Goal: Information Seeking & Learning: Check status

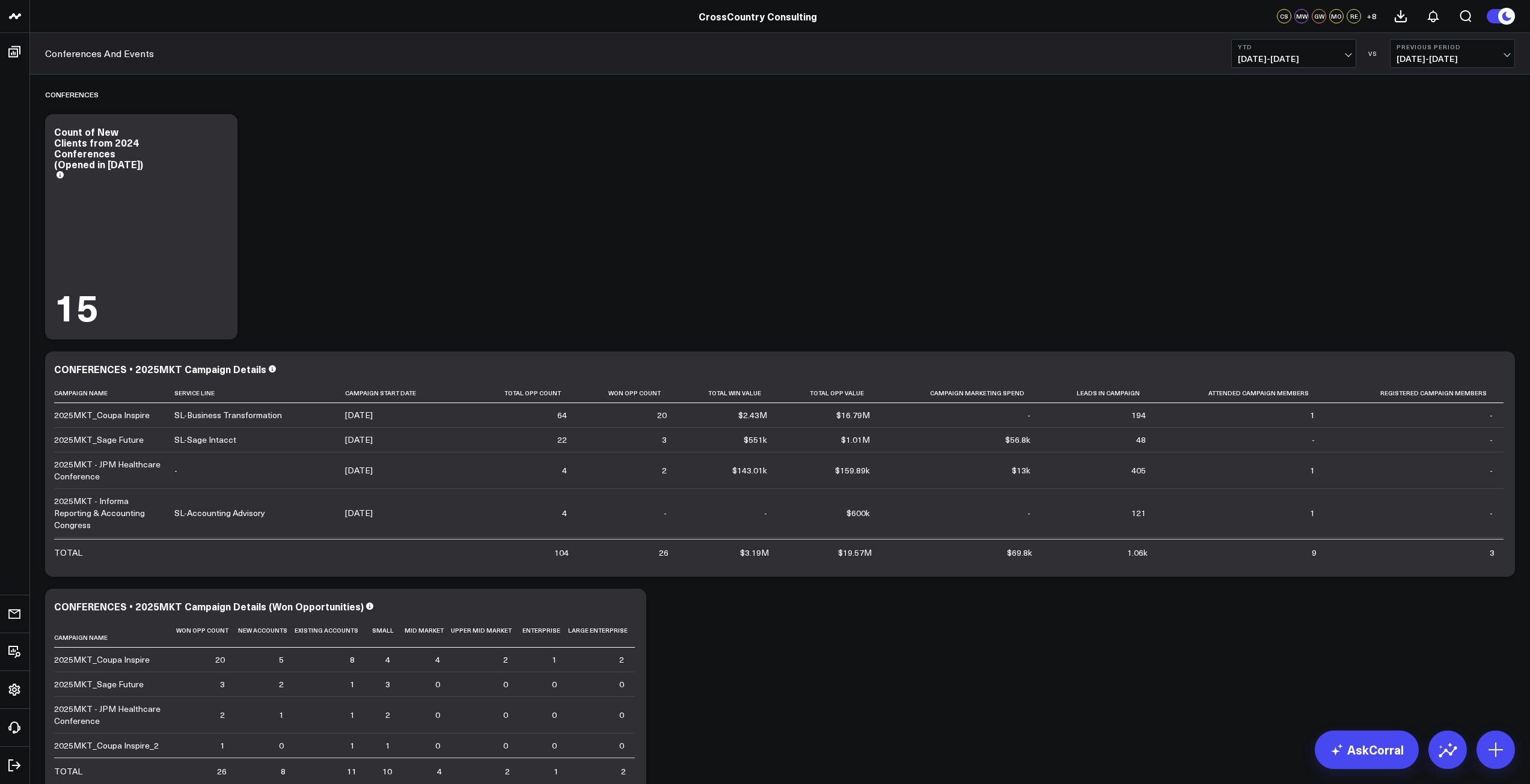
scroll to position [101, 0]
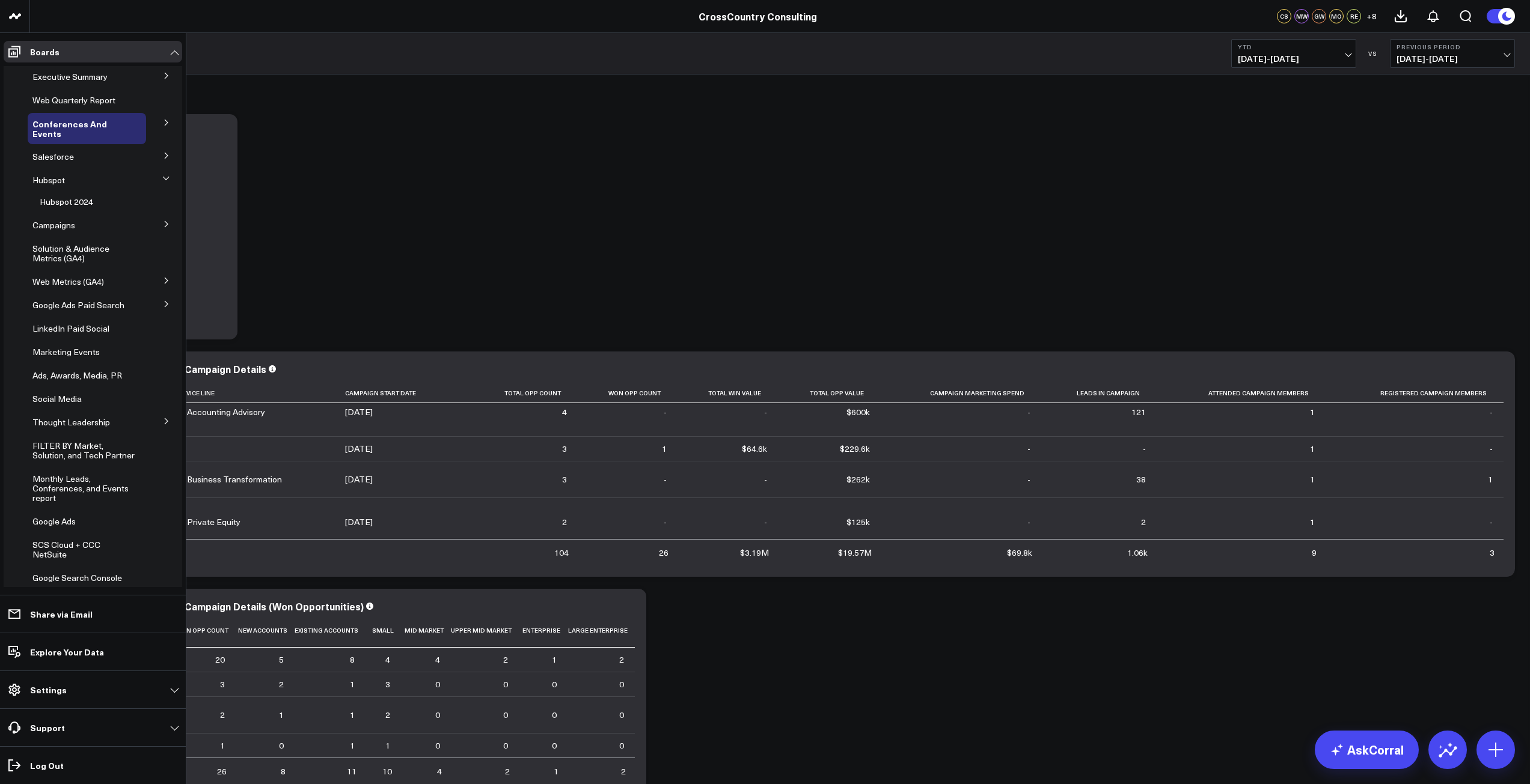
click at [163, 159] on icon at bounding box center [167, 155] width 8 height 8
click at [102, 177] on span "Salesforce Marketing Dashboard (2025)" at bounding box center [81, 183] width 82 height 21
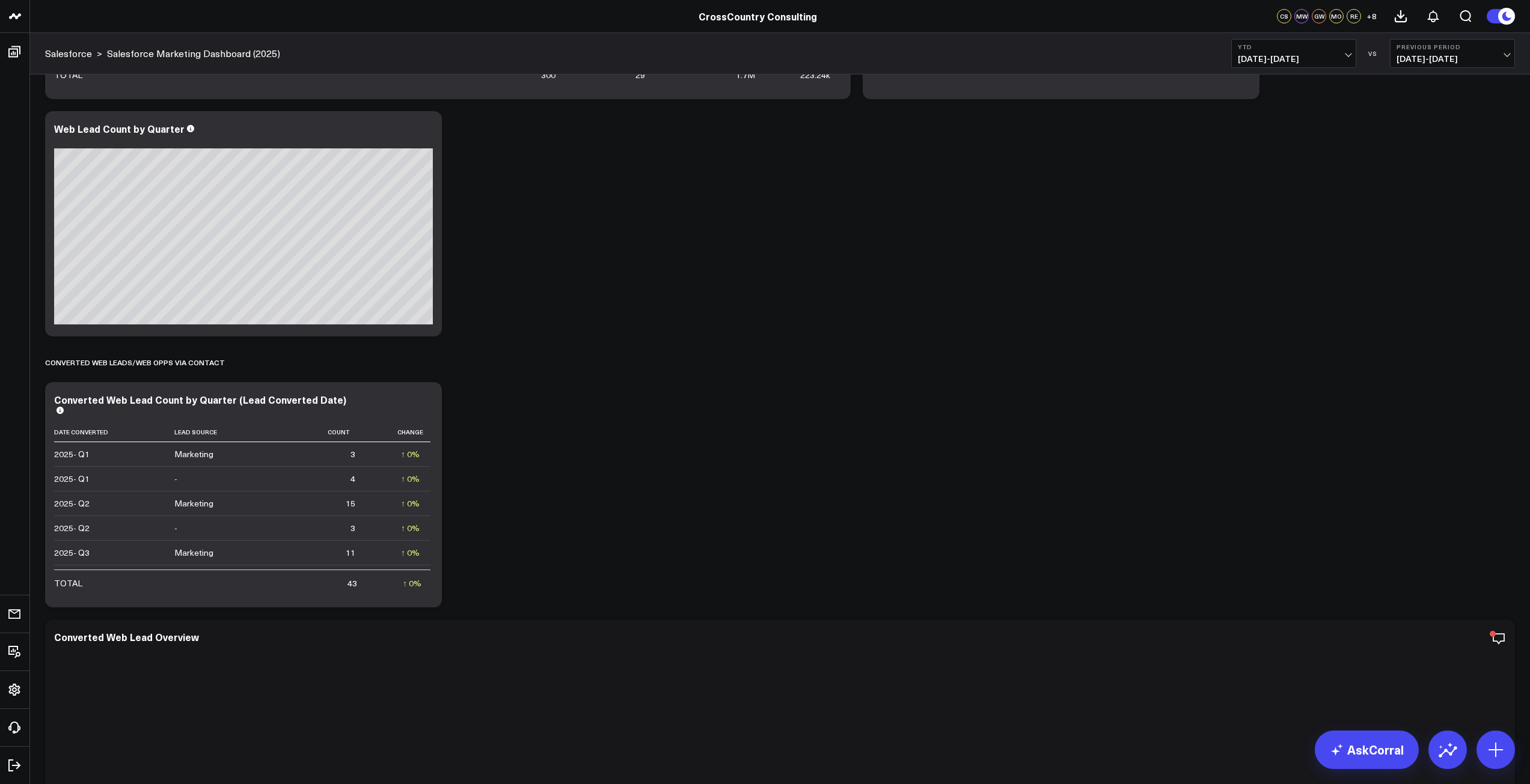
scroll to position [3061, 0]
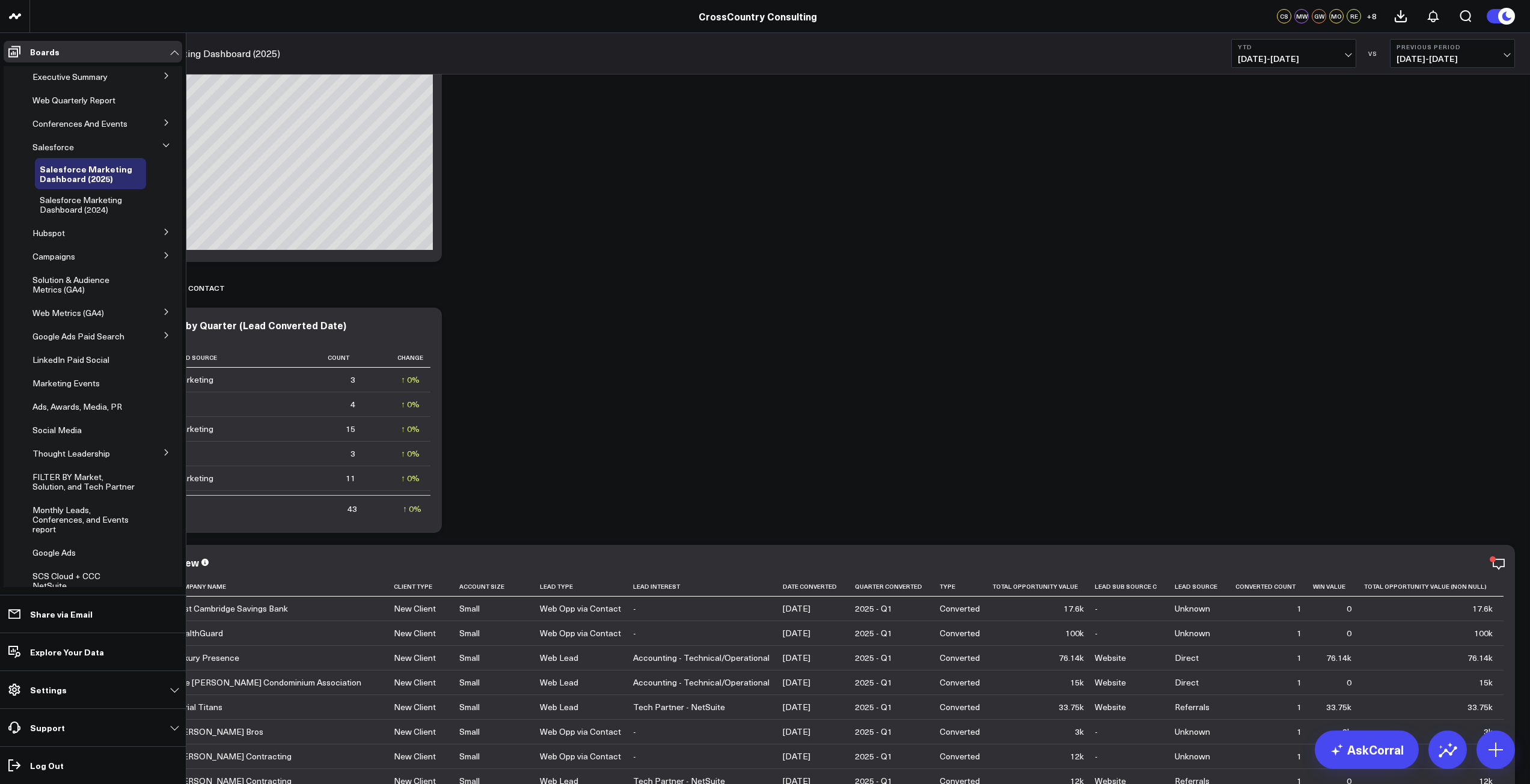
click at [163, 235] on icon at bounding box center [167, 232] width 8 height 8
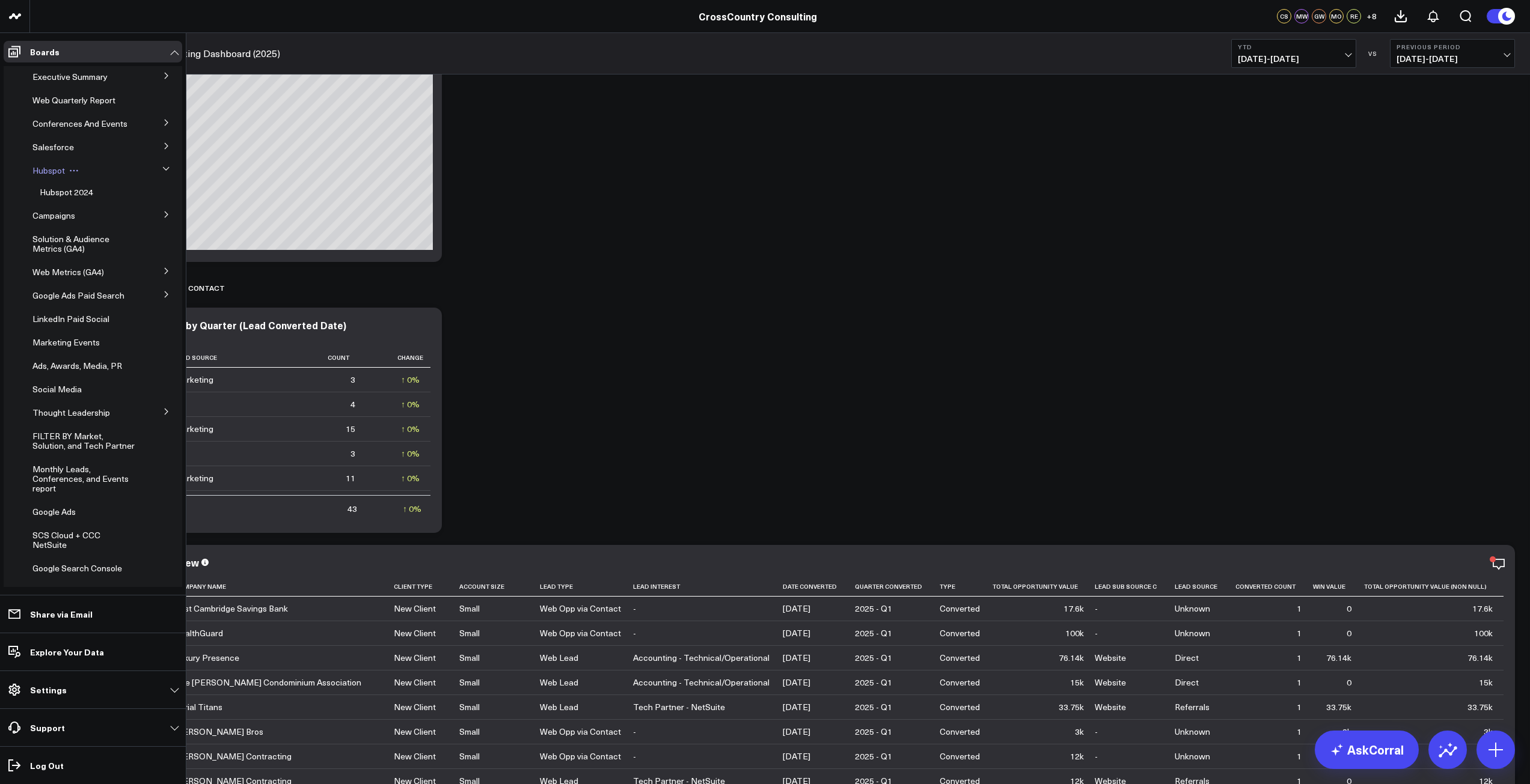
click at [59, 176] on span "Hubspot" at bounding box center [48, 170] width 32 height 11
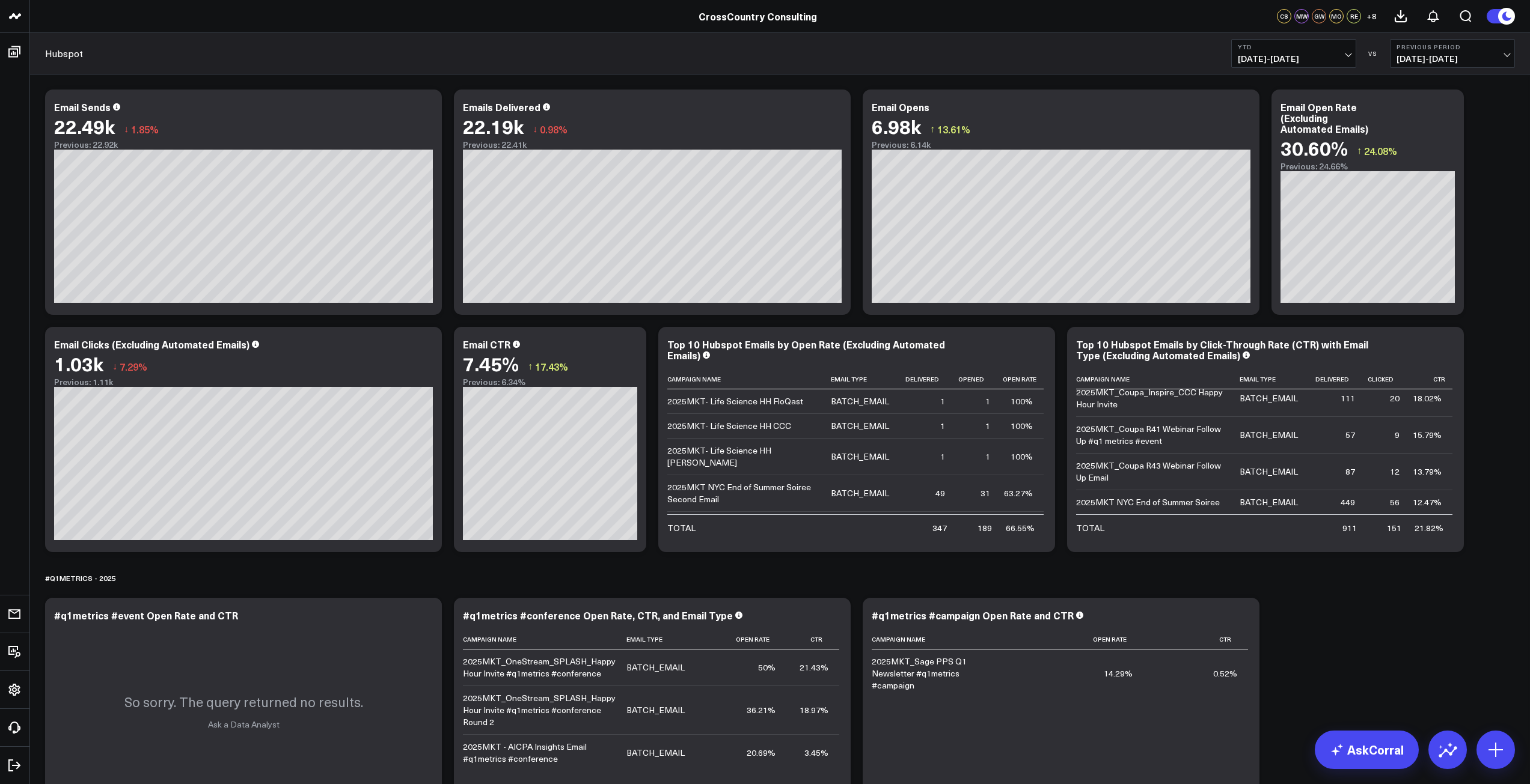
click at [1316, 45] on b "YTD" at bounding box center [1294, 47] width 112 height 8
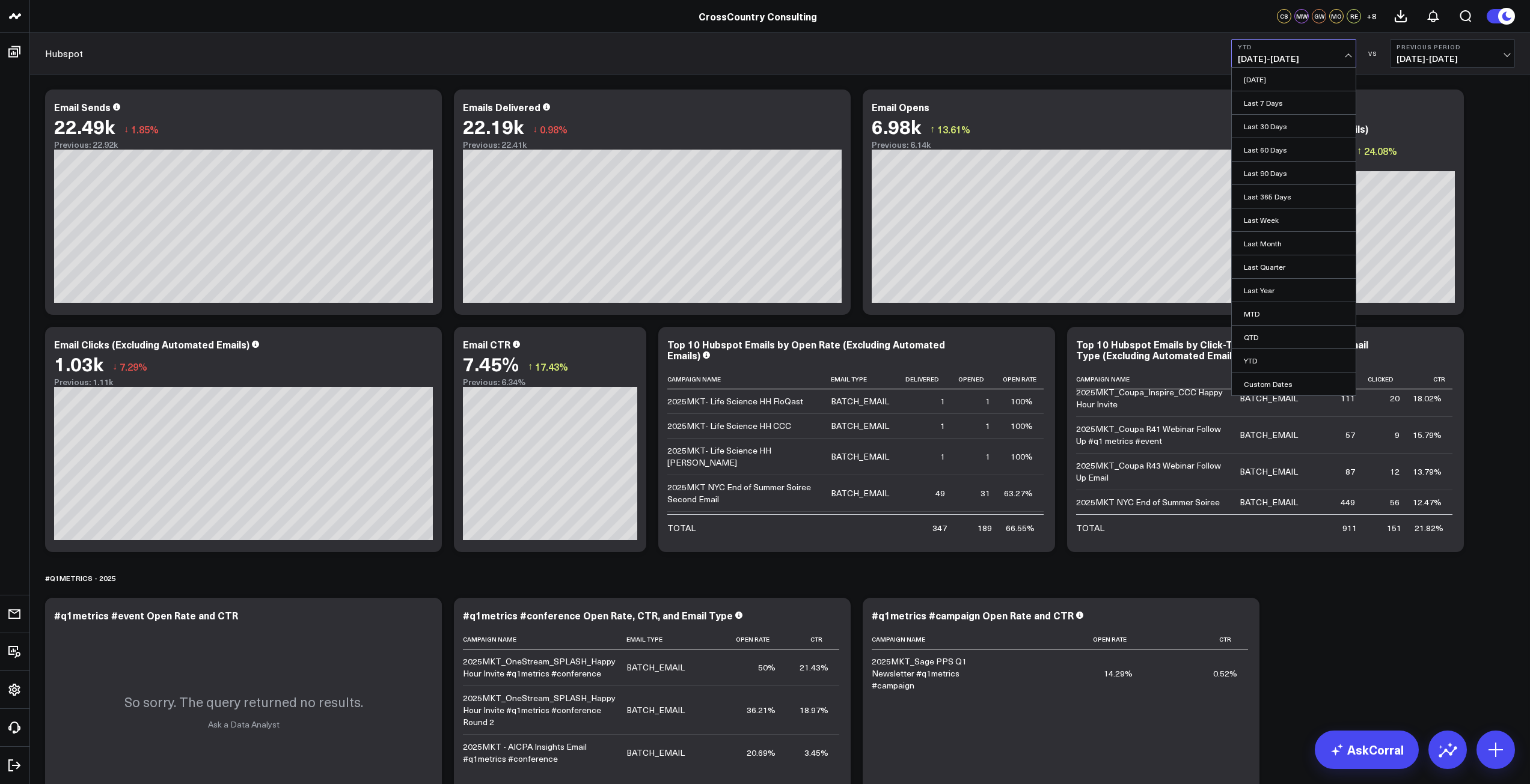
click at [1377, 52] on div "VS" at bounding box center [1372, 54] width 22 height 8
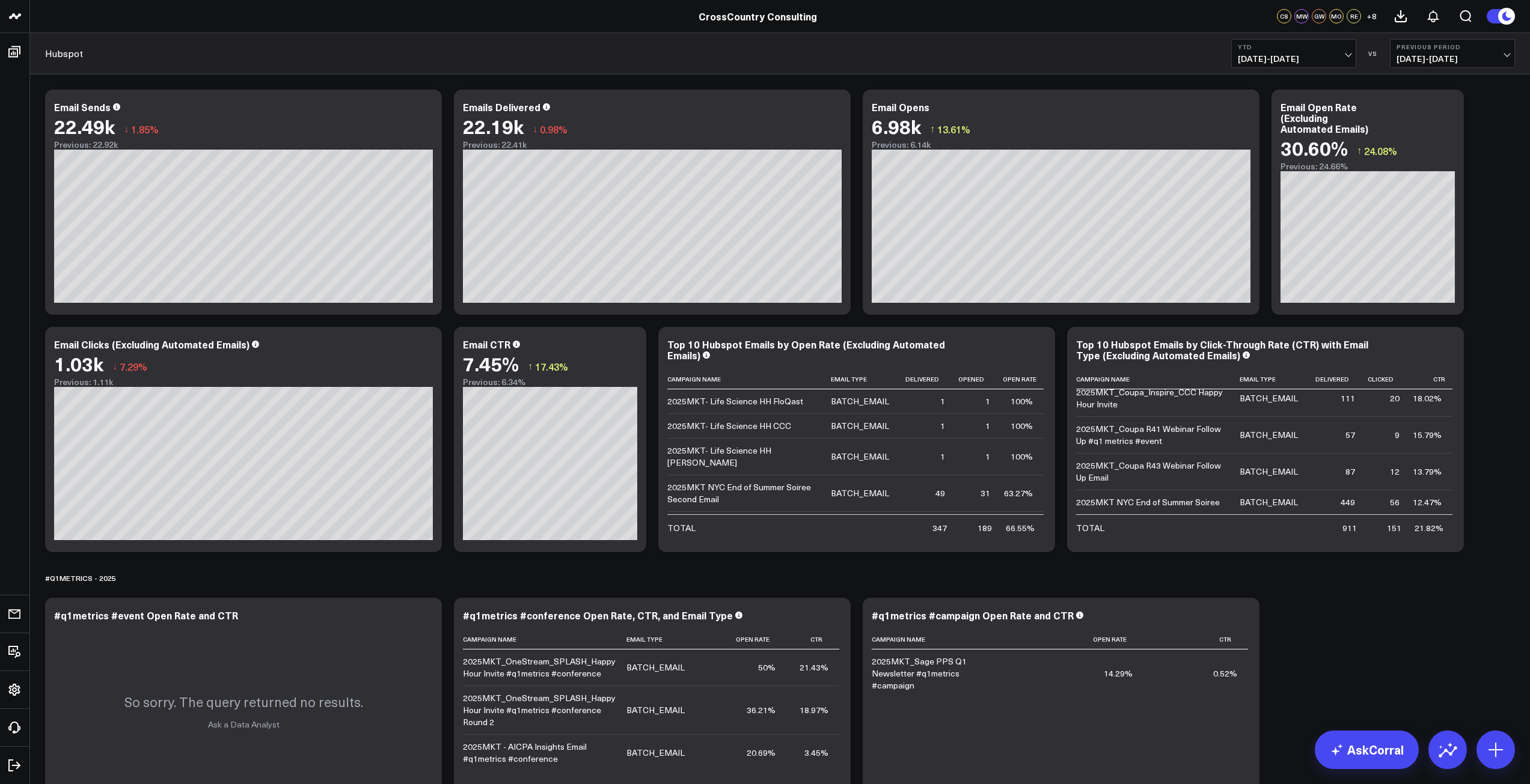
click at [1476, 60] on span "[DATE] - [DATE]" at bounding box center [1452, 59] width 112 height 10
click at [1401, 132] on link "YoY" at bounding box center [1452, 126] width 124 height 23
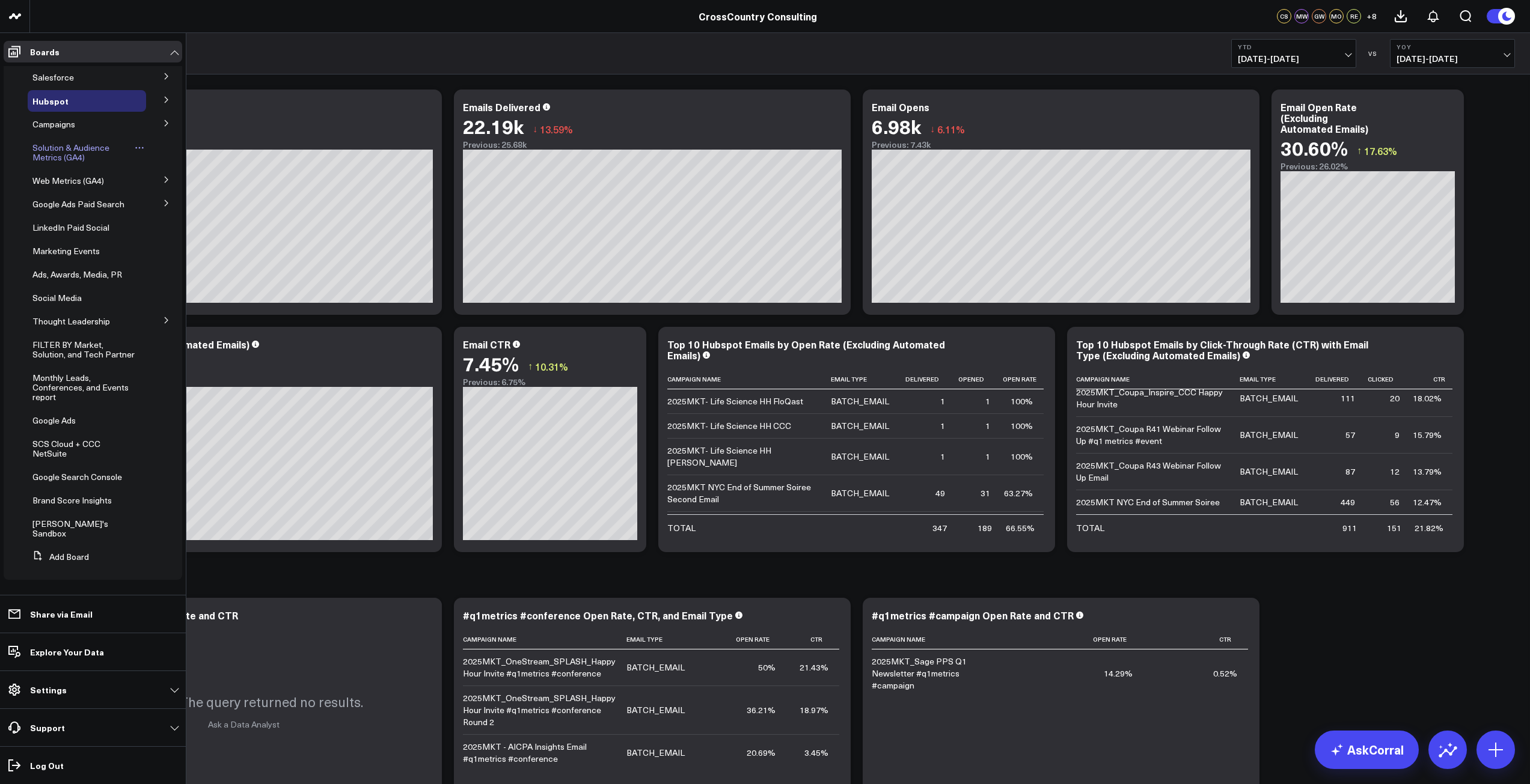
scroll to position [87, 0]
click at [51, 426] on span "Google Ads" at bounding box center [54, 420] width 43 height 11
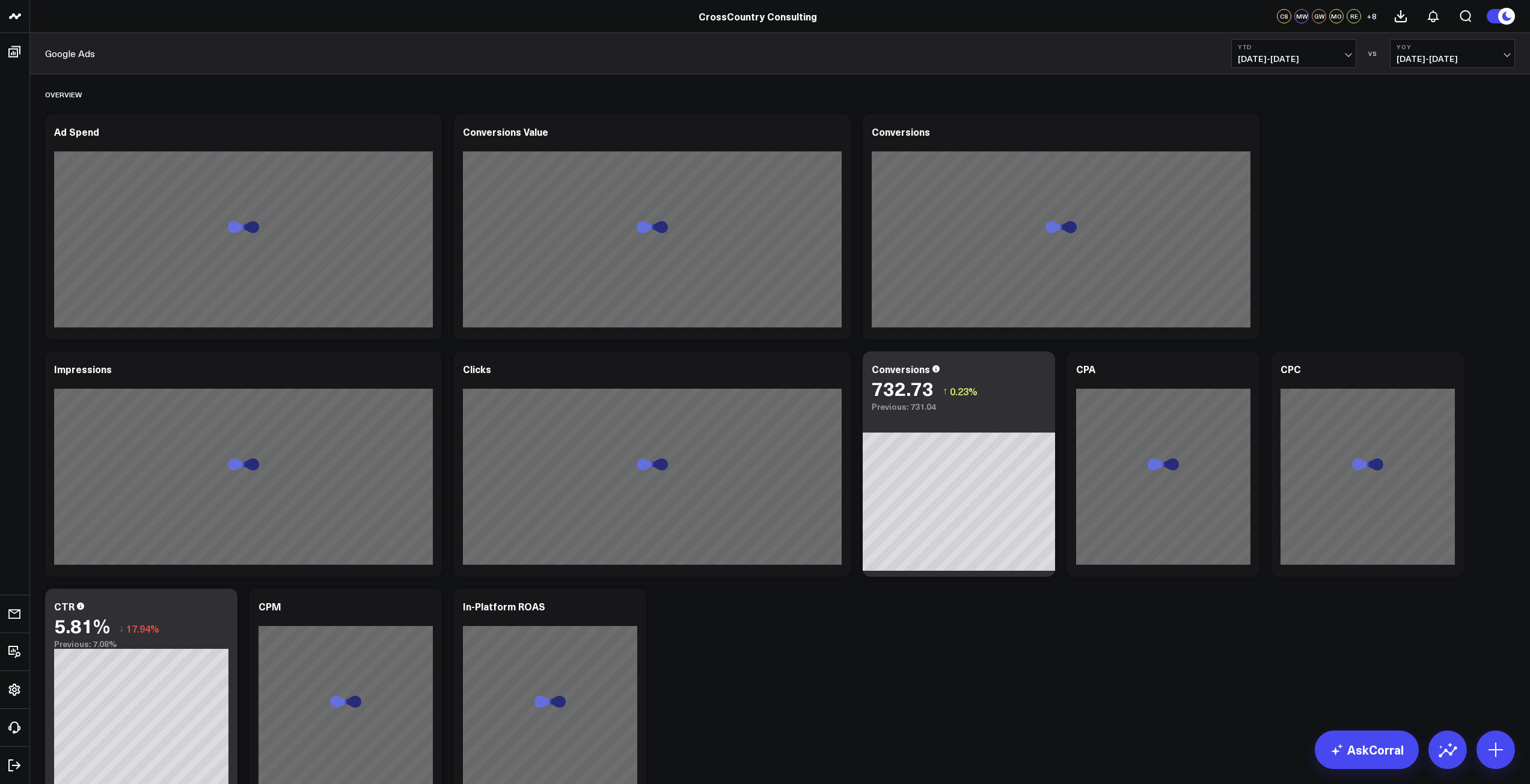
click at [1279, 60] on span "[DATE] - [DATE]" at bounding box center [1294, 59] width 112 height 10
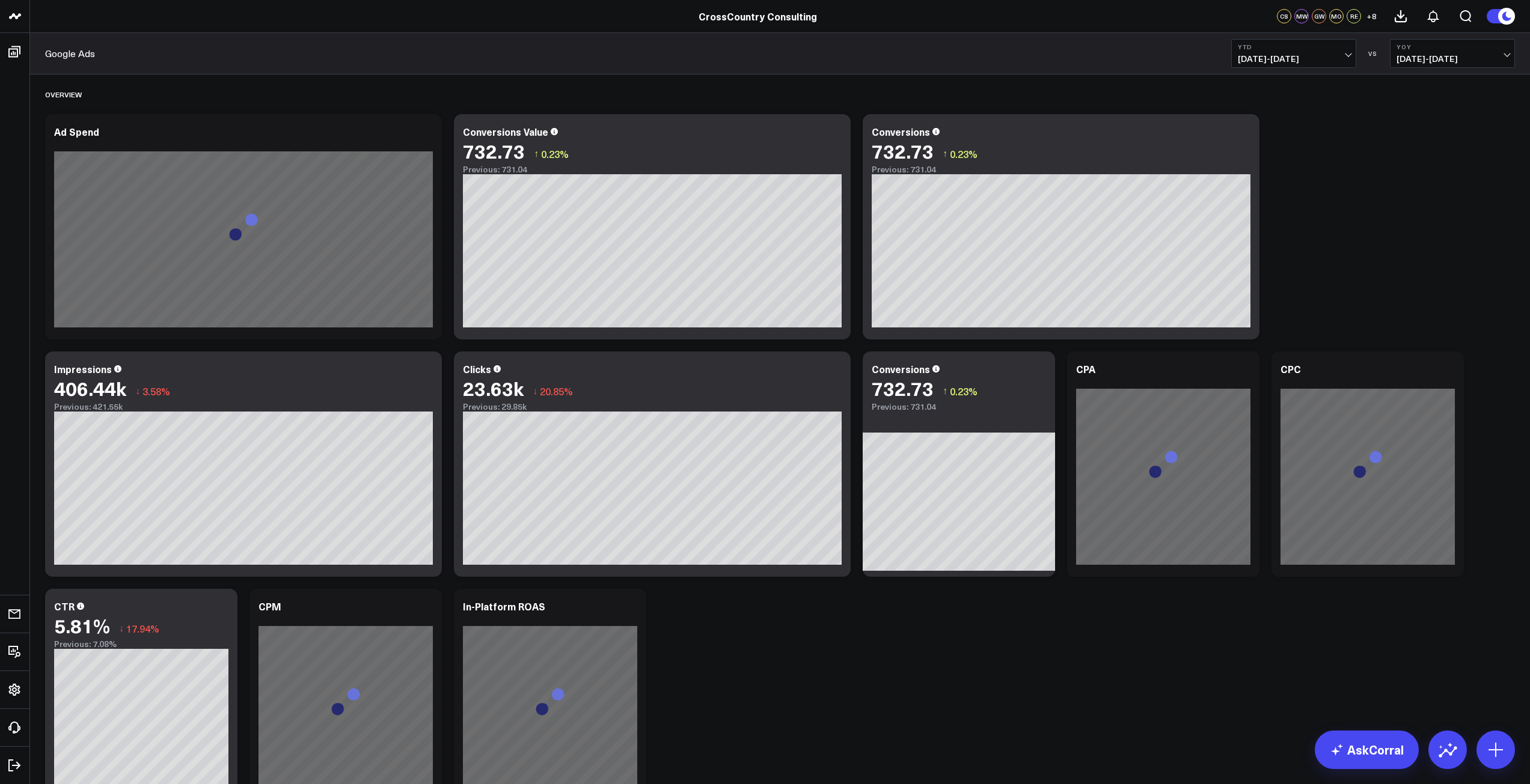
click at [1381, 154] on div "Overview Modify via AI Copy link to widget Ask support Remove Create linked cop…" at bounding box center [780, 718] width 1482 height 1288
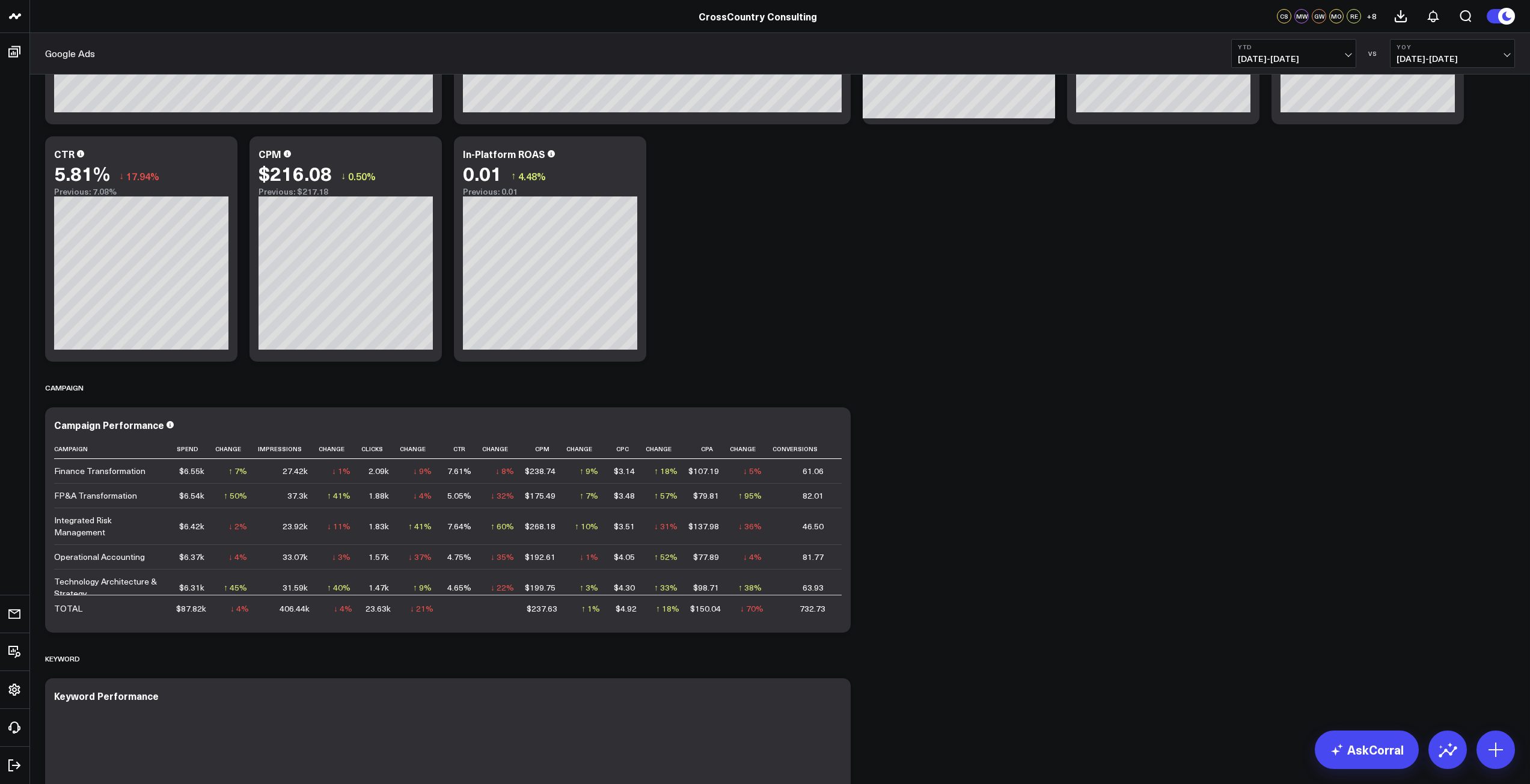
scroll to position [453, 0]
